Goal: Task Accomplishment & Management: Manage account settings

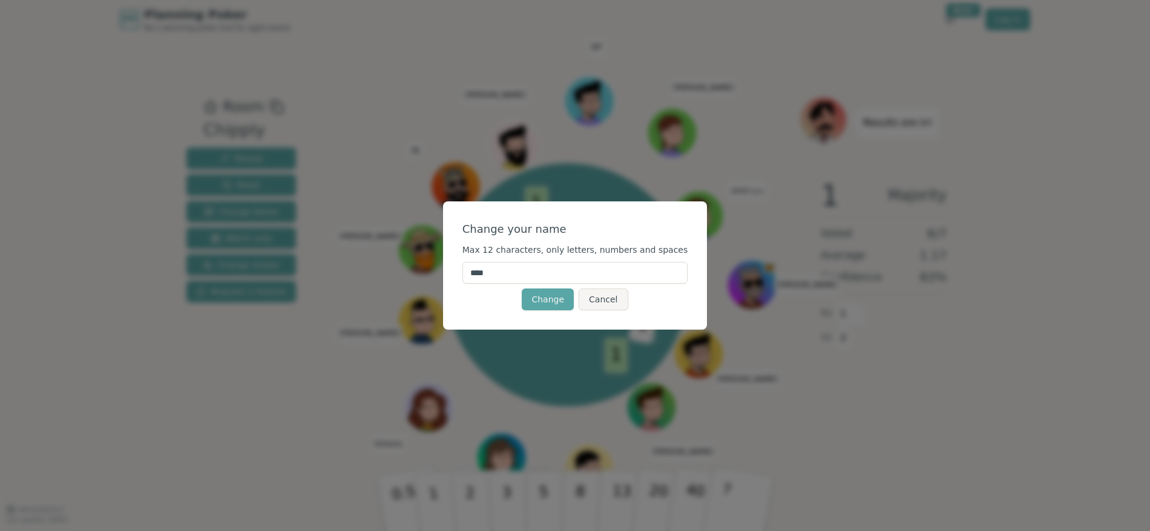
click at [526, 275] on input "****" at bounding box center [575, 273] width 226 height 22
click at [557, 304] on button "Change" at bounding box center [548, 300] width 52 height 22
drag, startPoint x: 486, startPoint y: 275, endPoint x: 477, endPoint y: 275, distance: 8.5
click at [477, 275] on input "**********" at bounding box center [575, 273] width 226 height 22
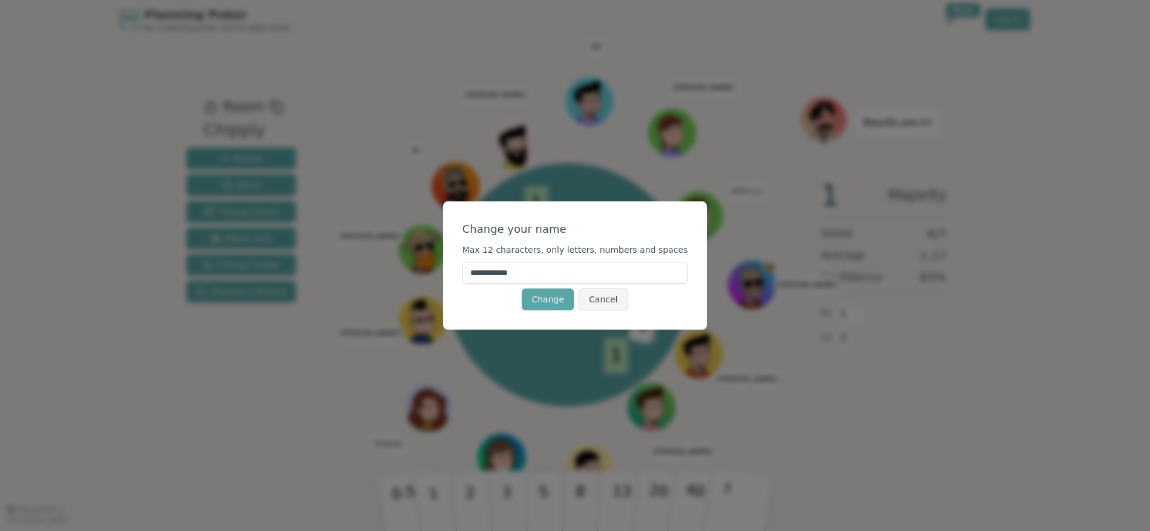
drag, startPoint x: 531, startPoint y: 275, endPoint x: 455, endPoint y: 271, distance: 75.8
click at [455, 271] on div "**********" at bounding box center [575, 266] width 264 height 128
type input "**********"
click at [535, 298] on button "Change" at bounding box center [548, 300] width 52 height 22
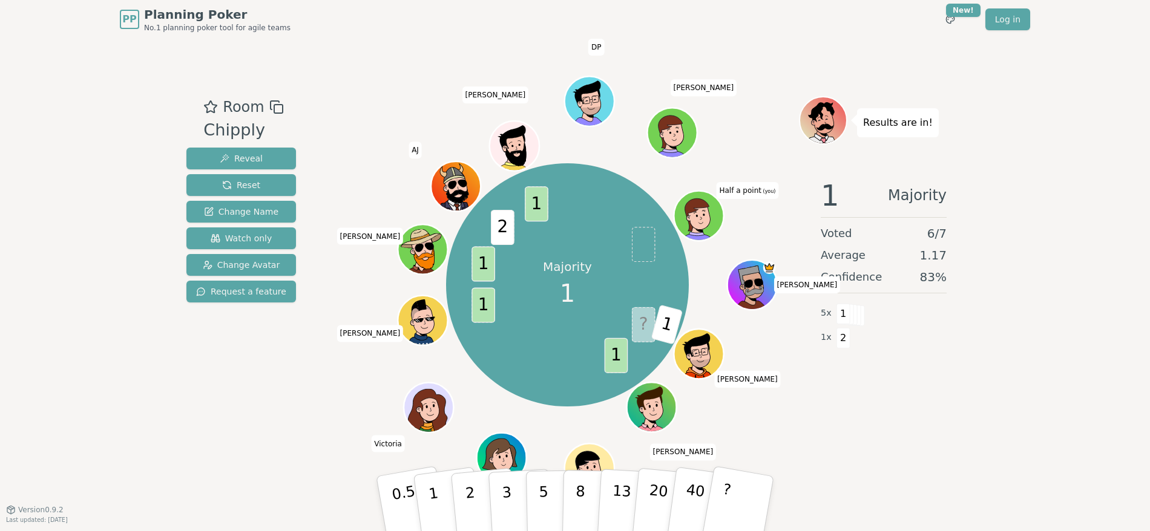
click at [716, 208] on icon at bounding box center [697, 213] width 45 height 35
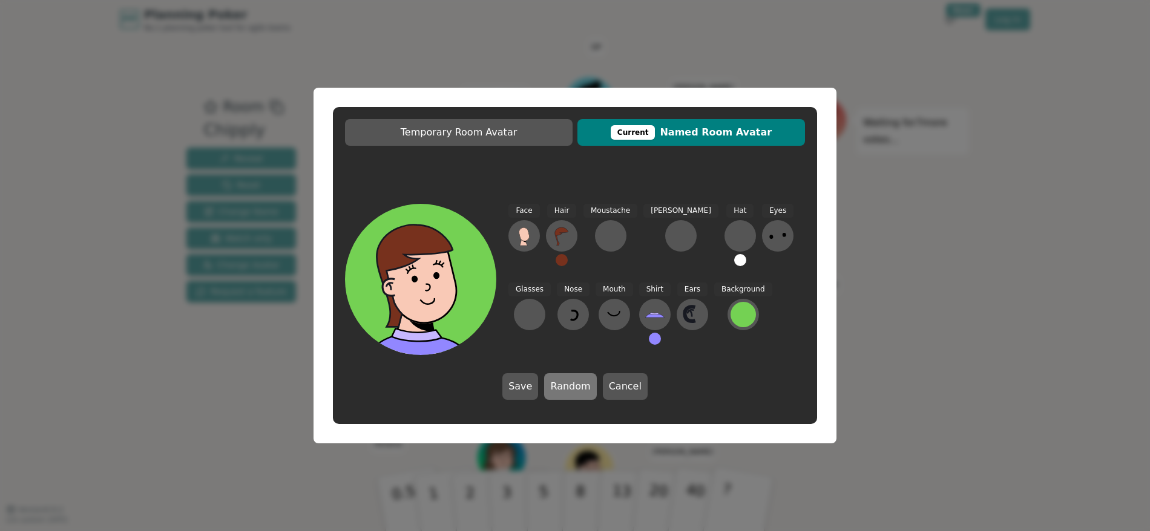
click at [565, 383] on button "Random" at bounding box center [570, 386] width 52 height 27
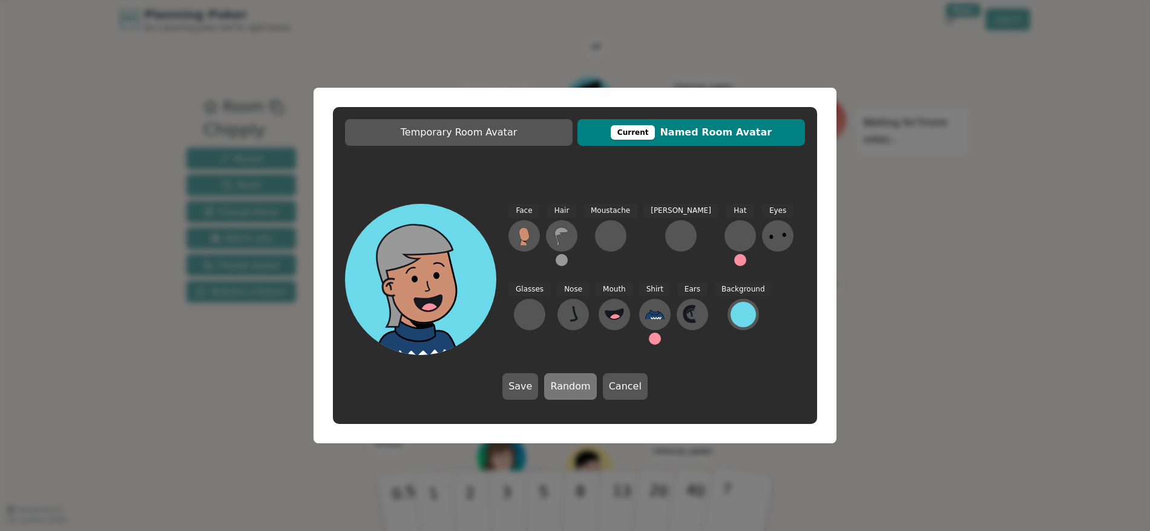
click at [565, 383] on button "Random" at bounding box center [570, 386] width 52 height 27
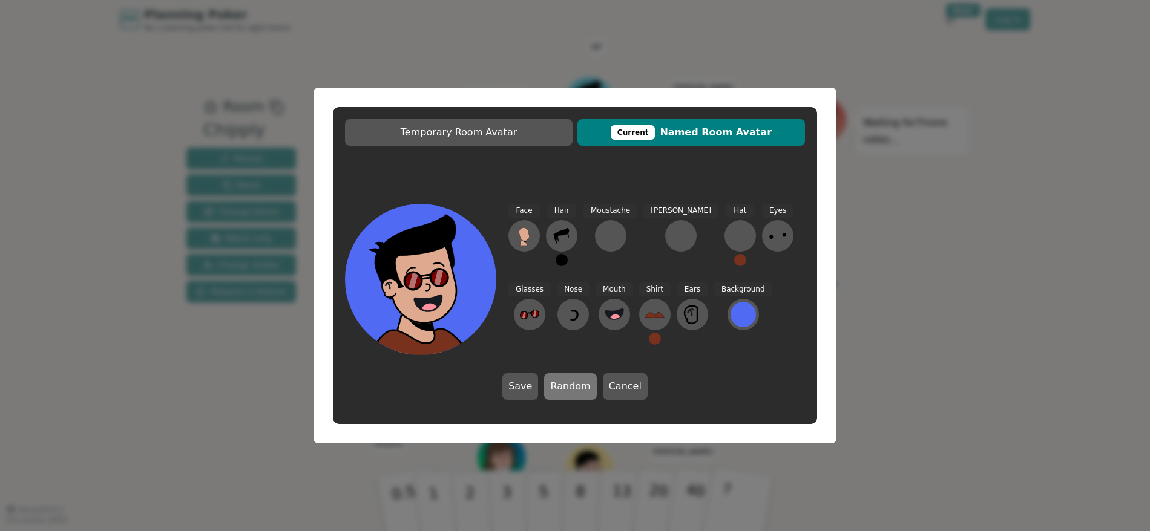
click at [565, 383] on button "Random" at bounding box center [570, 386] width 52 height 27
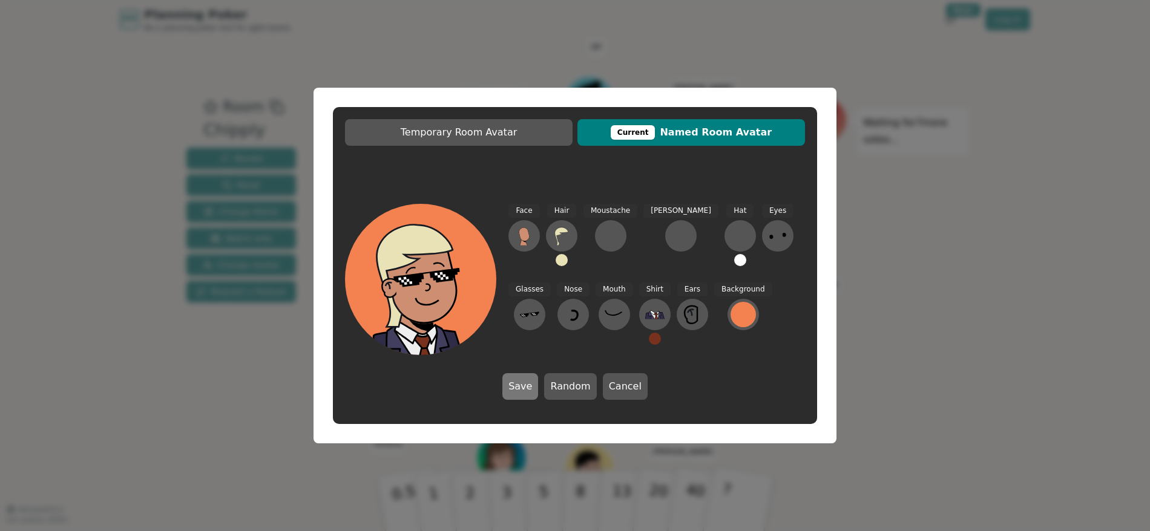
click at [523, 387] on button "Save" at bounding box center [520, 386] width 36 height 27
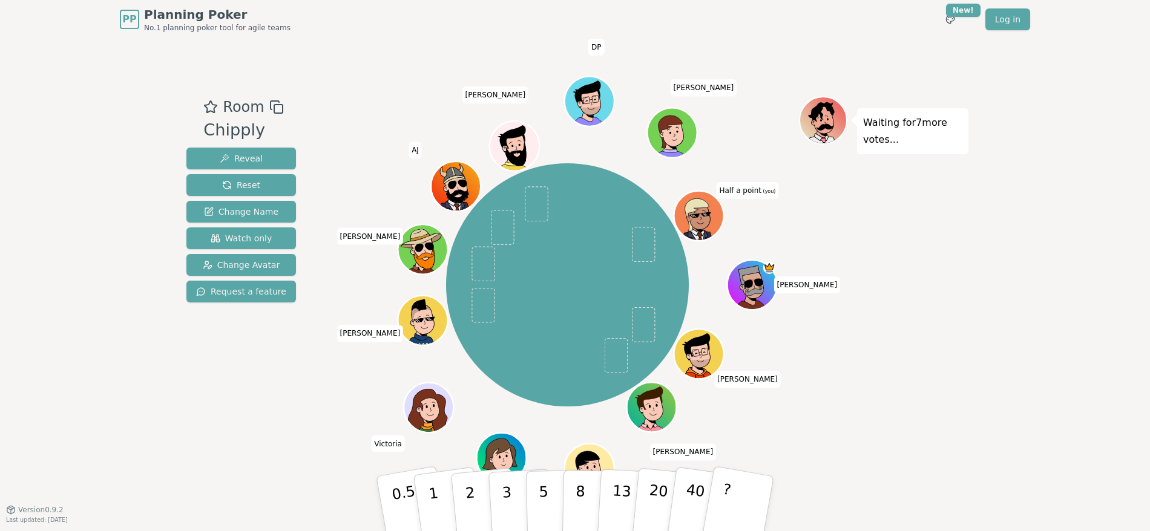
click at [701, 200] on icon at bounding box center [697, 214] width 24 height 33
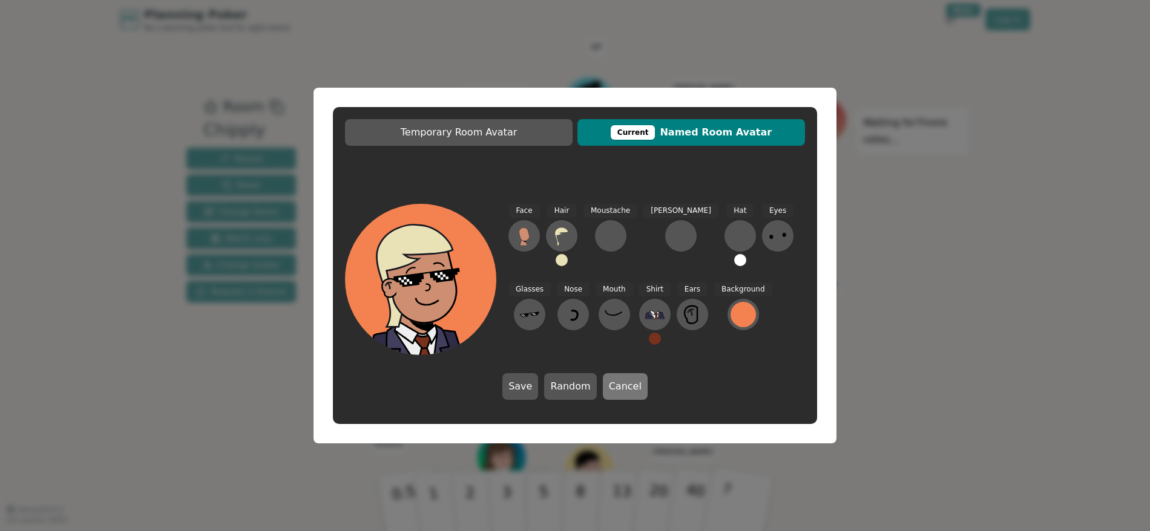
click at [632, 386] on button "Cancel" at bounding box center [625, 386] width 45 height 27
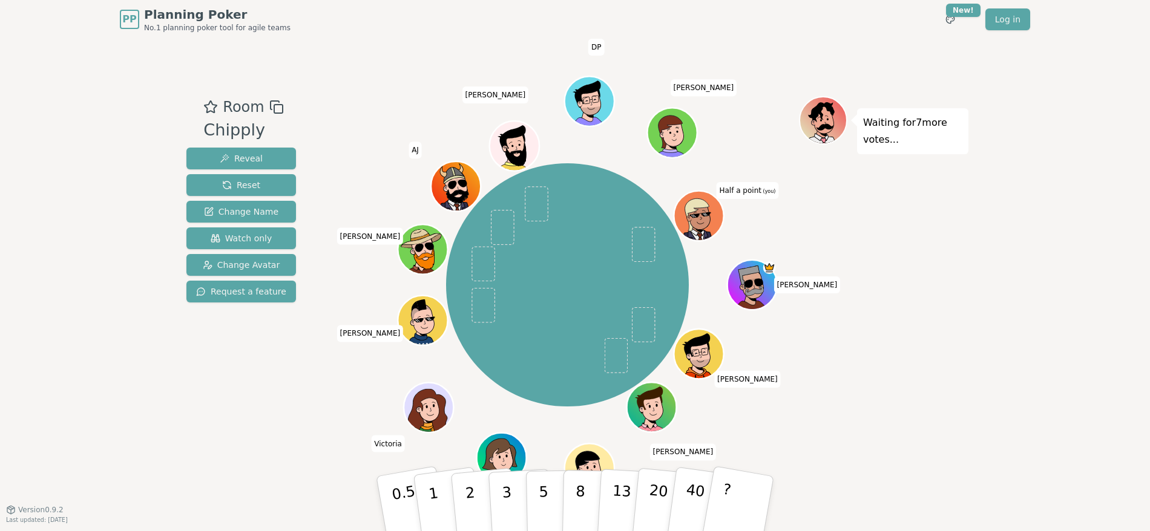
click at [702, 212] on icon at bounding box center [701, 215] width 48 height 6
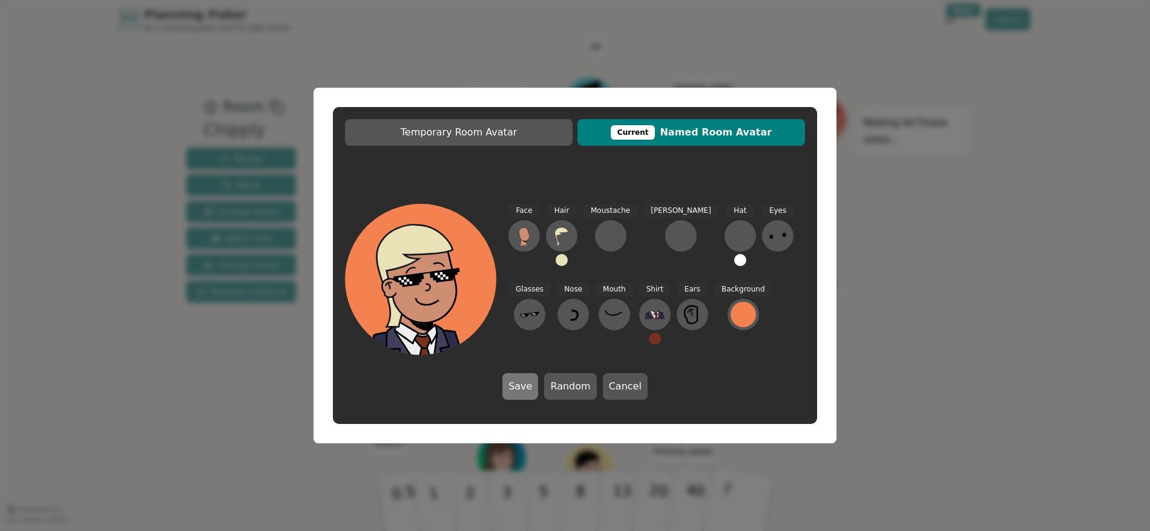
click at [520, 390] on button "Save" at bounding box center [520, 386] width 36 height 27
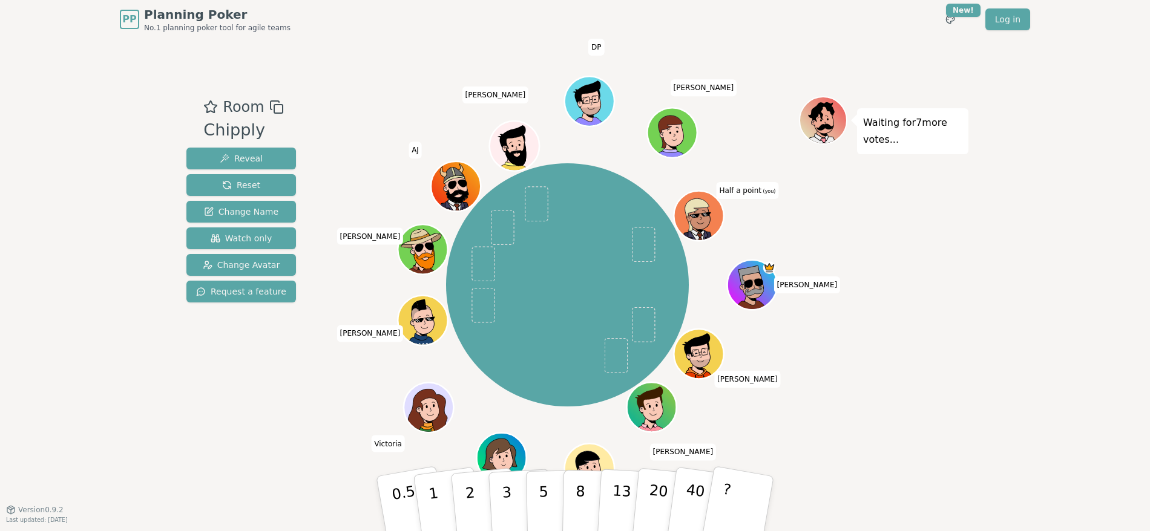
click at [717, 197] on icon at bounding box center [697, 213] width 45 height 35
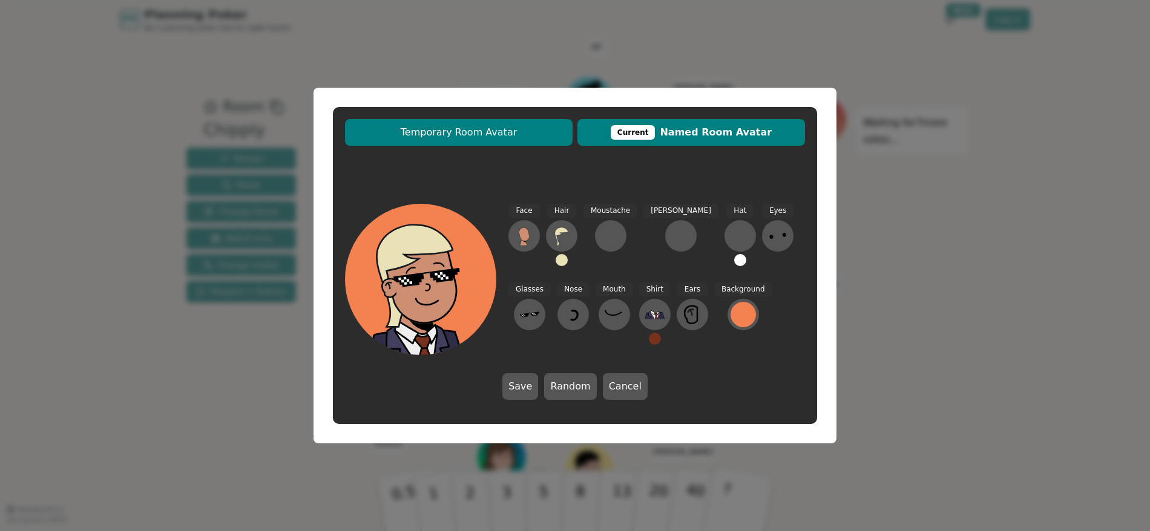
click at [476, 133] on span "Temporary Room Avatar" at bounding box center [458, 132] width 215 height 15
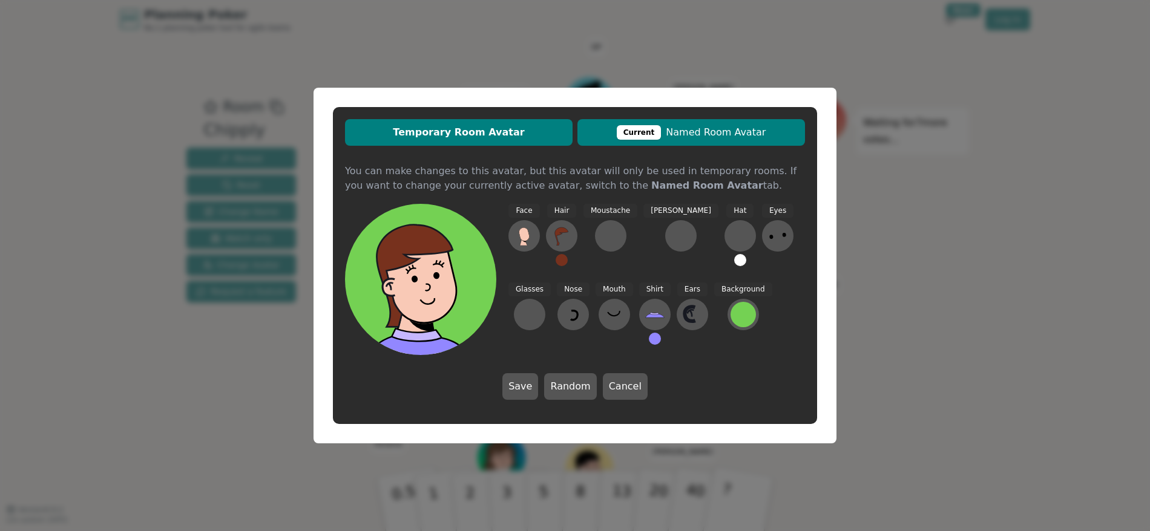
click at [654, 133] on div "Current" at bounding box center [639, 132] width 45 height 15
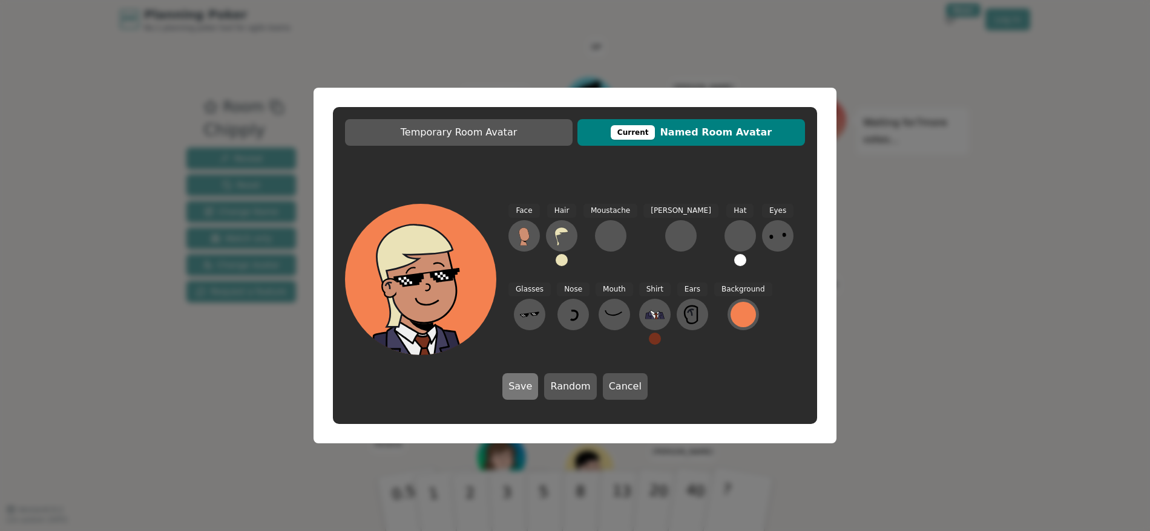
click at [520, 393] on button "Save" at bounding box center [520, 386] width 36 height 27
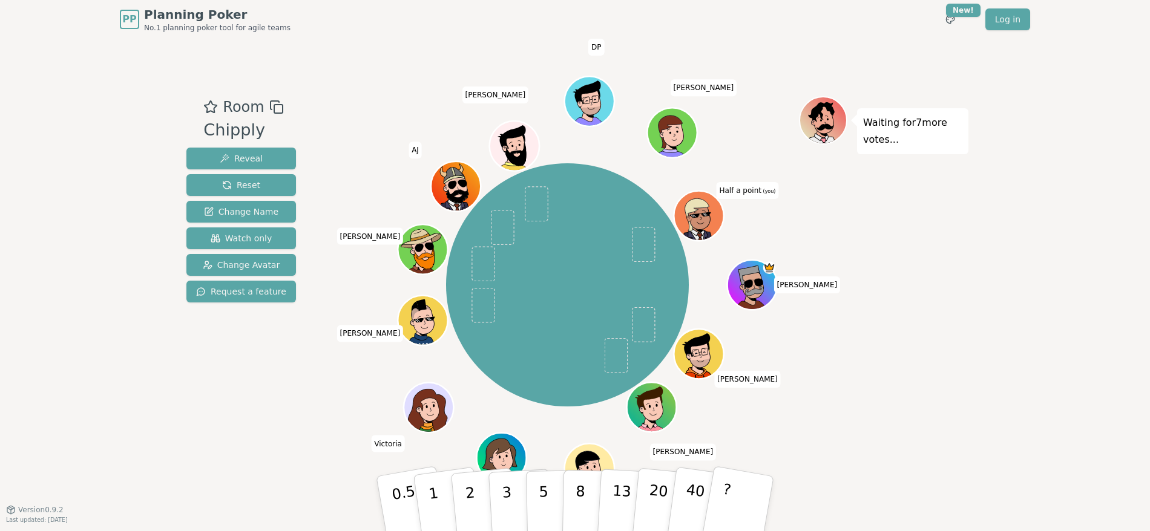
drag, startPoint x: 697, startPoint y: 217, endPoint x: 862, endPoint y: 174, distance: 171.3
click at [862, 174] on div "Room Chipply Reveal Reset Change Name Watch only Change Avatar Request a featur…" at bounding box center [575, 273] width 787 height 355
click at [266, 232] on span "Watch only" at bounding box center [242, 238] width 62 height 12
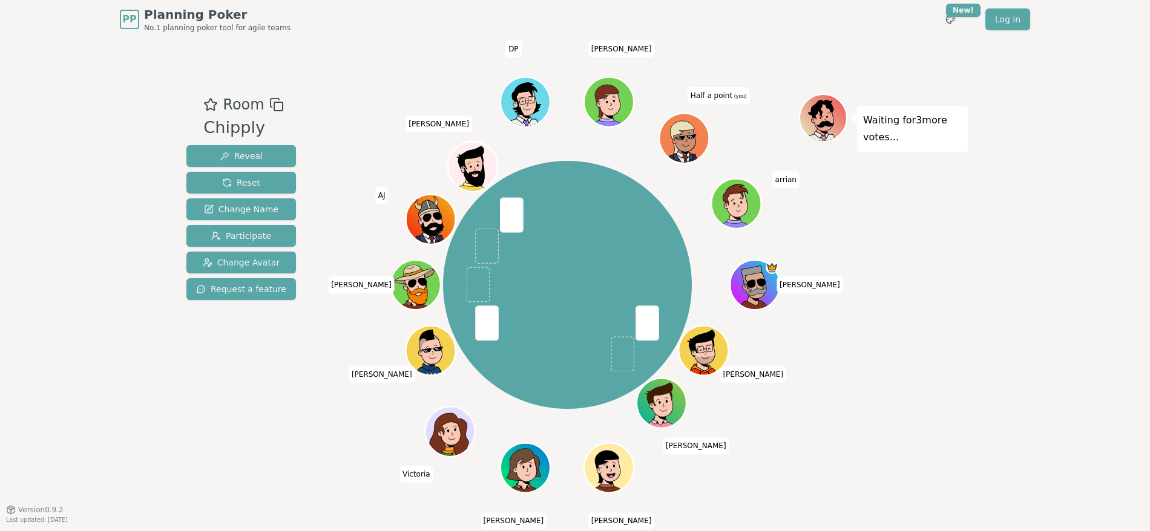
click at [756, 53] on div "Room Chipply Reveal Reset Change Name Participate Change Avatar Request a featu…" at bounding box center [575, 274] width 787 height 471
